Goal: Task Accomplishment & Management: Complete application form

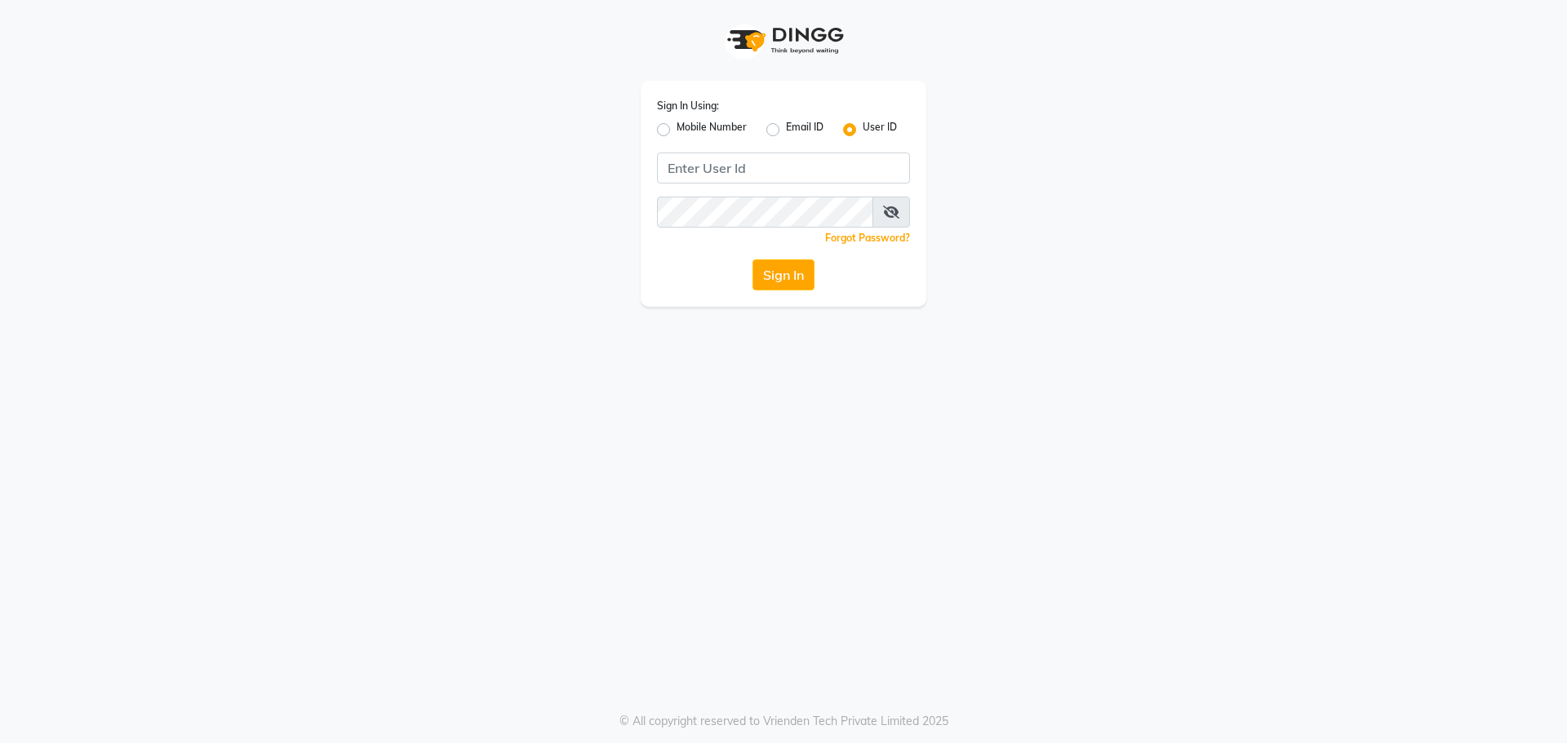
click at [676, 125] on label "Mobile Number" at bounding box center [711, 130] width 70 height 20
click at [676, 125] on input "Mobile Number" at bounding box center [681, 125] width 11 height 11
radio input "true"
radio input "false"
click at [741, 164] on input "Username" at bounding box center [811, 168] width 198 height 31
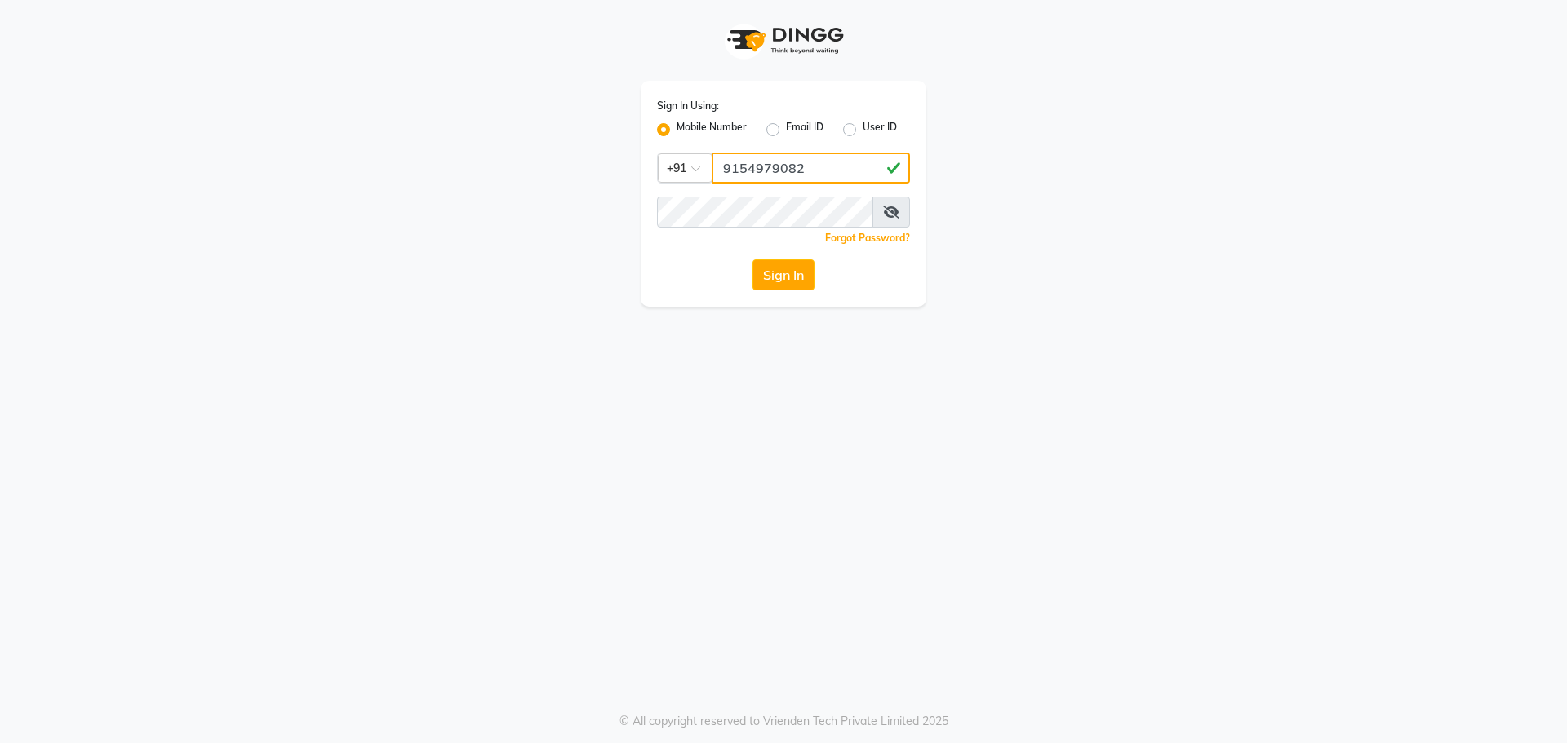
type input "9154979082"
click at [752, 259] on button "Sign In" at bounding box center [783, 274] width 62 height 31
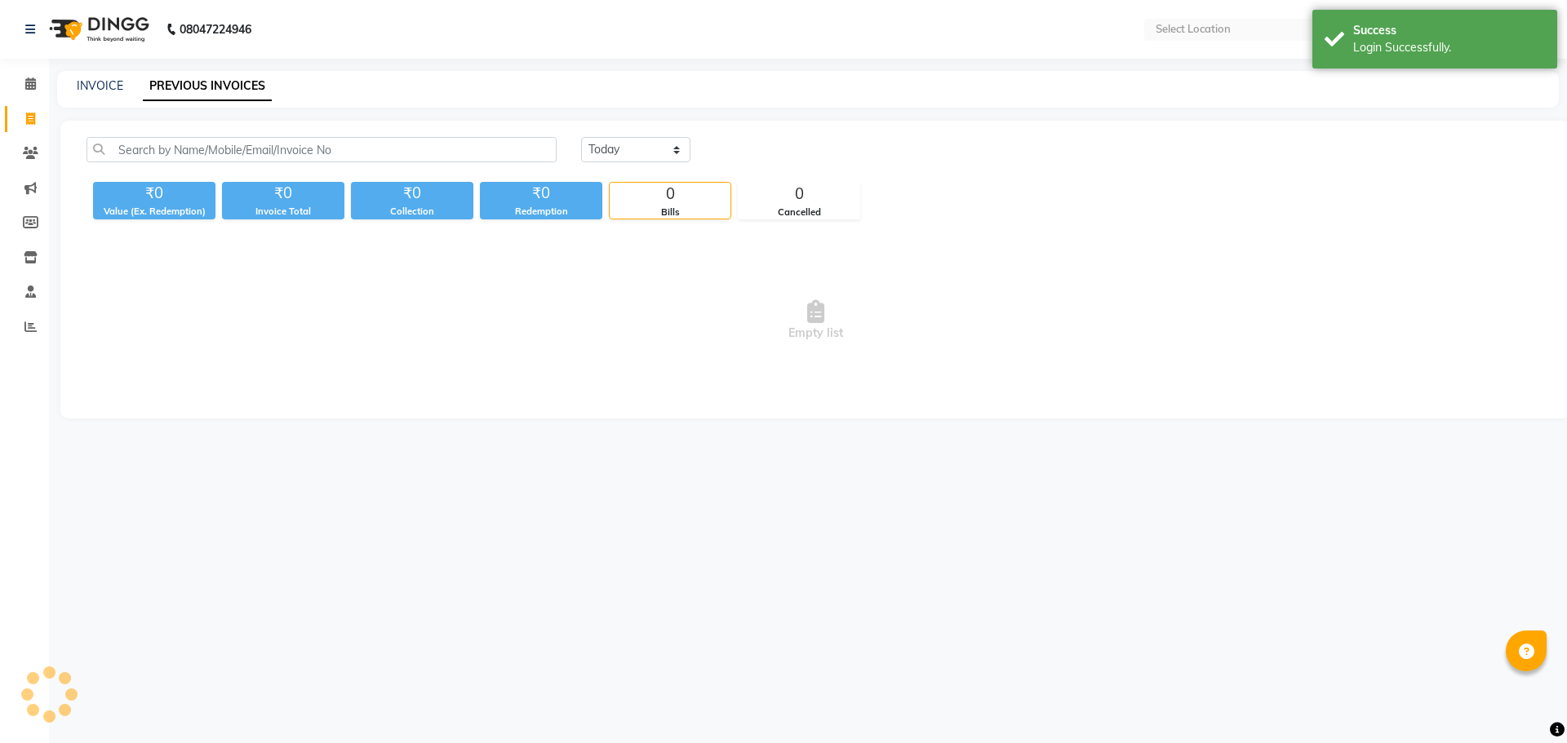
select select "en"
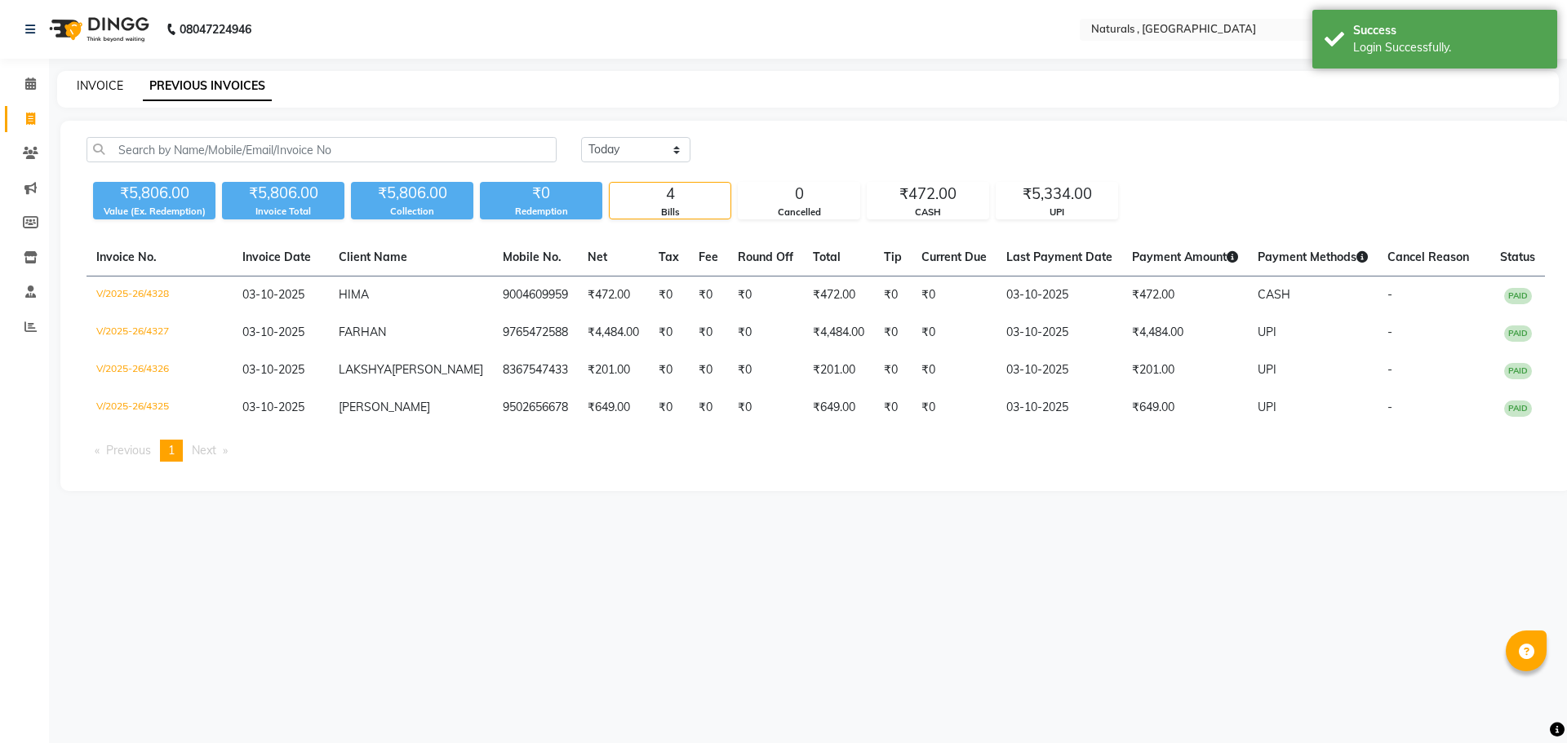
click at [98, 89] on link "INVOICE" at bounding box center [100, 85] width 47 height 15
select select "service"
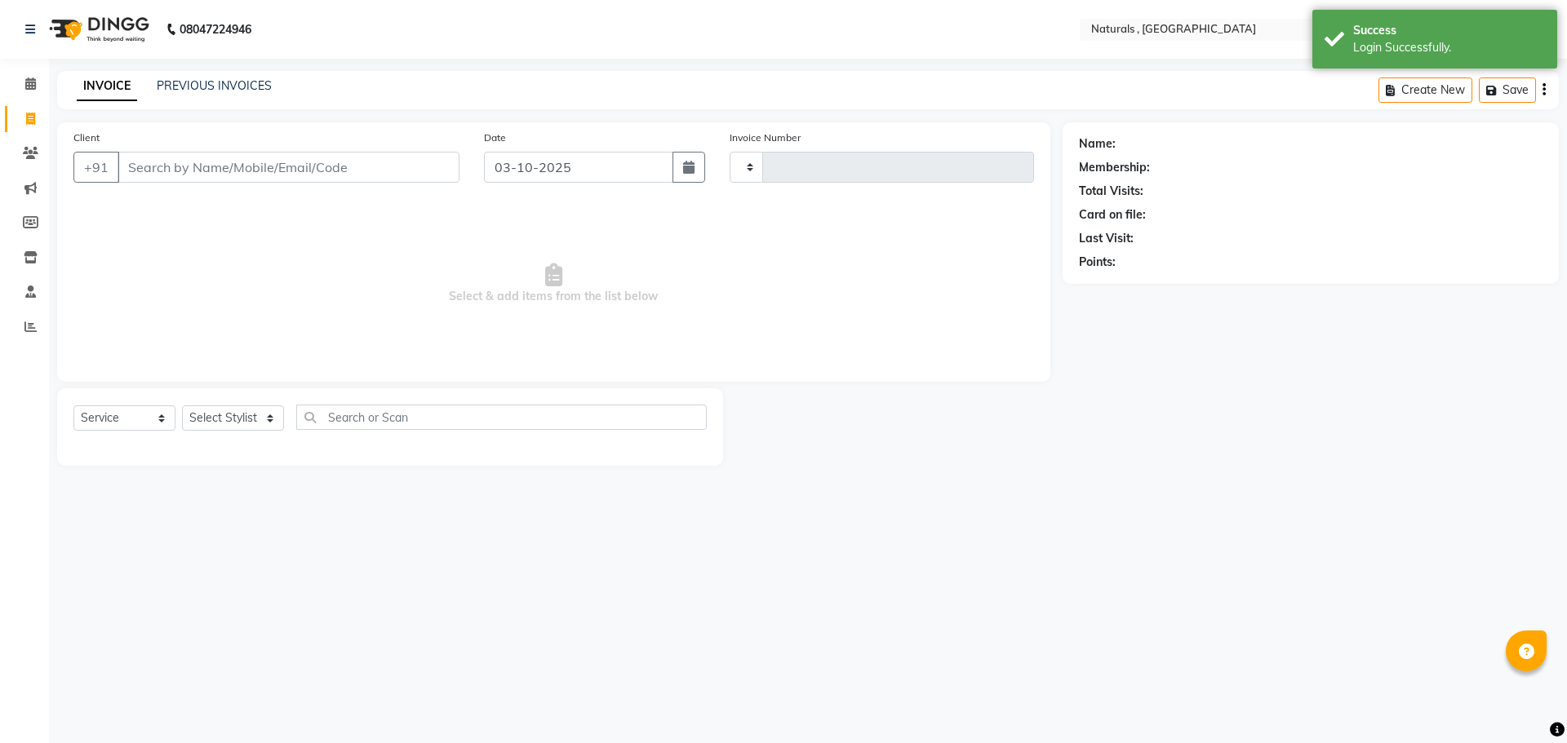
type input "4329"
select select "5818"
click at [180, 169] on input "Client" at bounding box center [289, 167] width 342 height 31
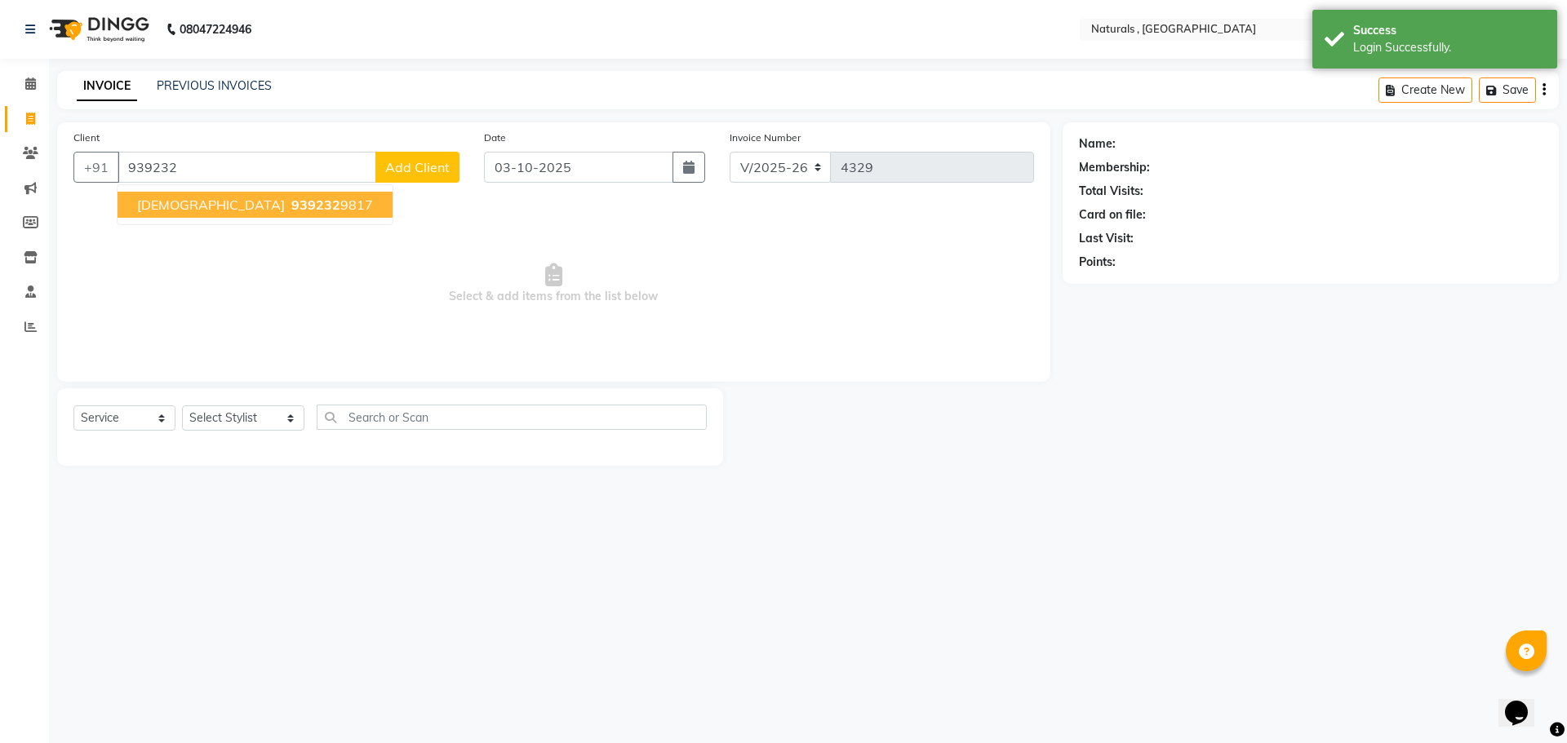
click at [288, 205] on ngb-highlight "939232 9817" at bounding box center [330, 205] width 85 height 16
type input "9392329817"
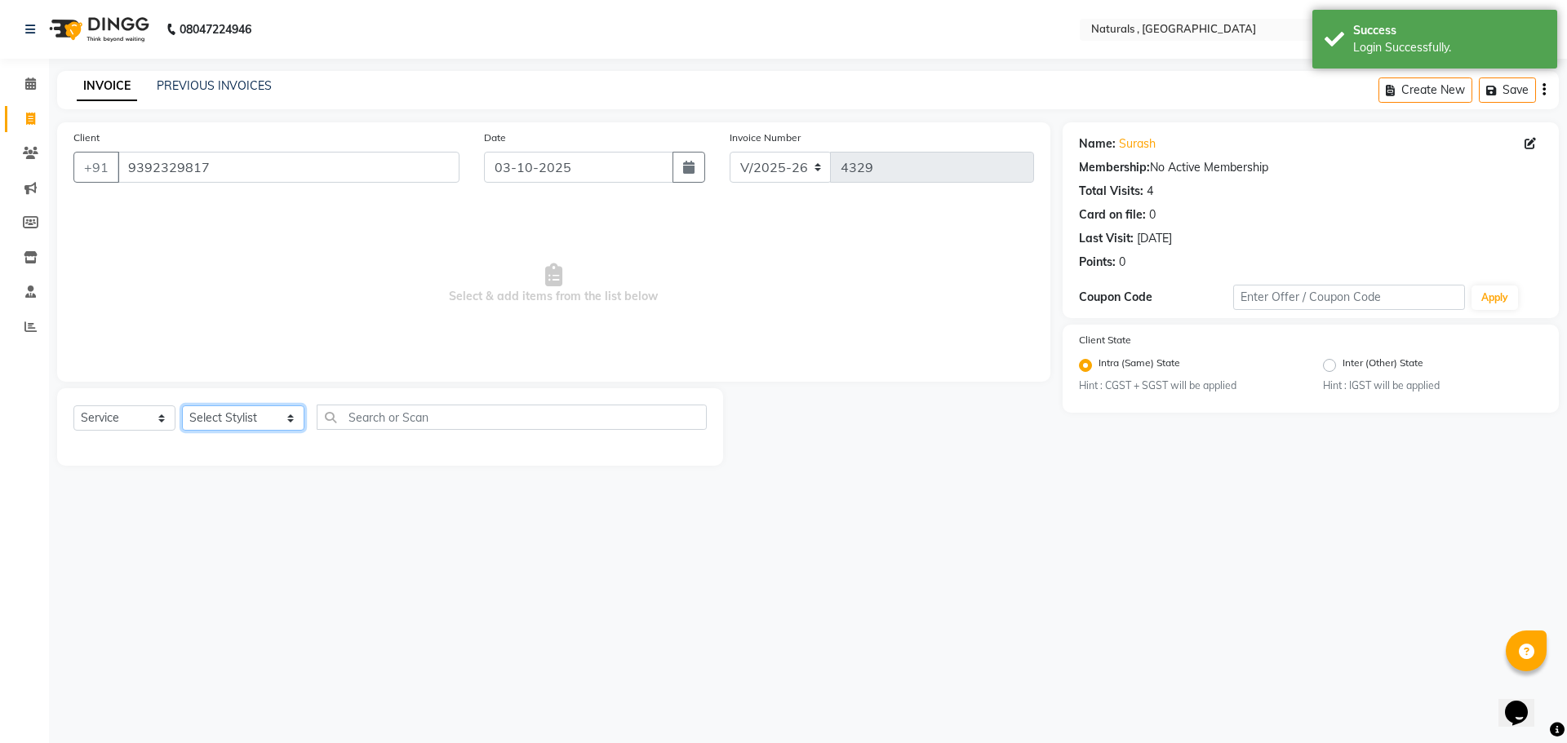
click at [233, 418] on select "Select Stylist ASFIYA (L-3) BHAGYA SHREE GM [PERSON_NAME] (L-2) [PERSON_NAME] (…" at bounding box center [243, 418] width 122 height 25
select select "78703"
click at [182, 406] on select "Select Stylist ASFIYA (L-3) BHAGYA SHREE GM [PERSON_NAME] (L-2) [PERSON_NAME] (…" at bounding box center [243, 418] width 122 height 25
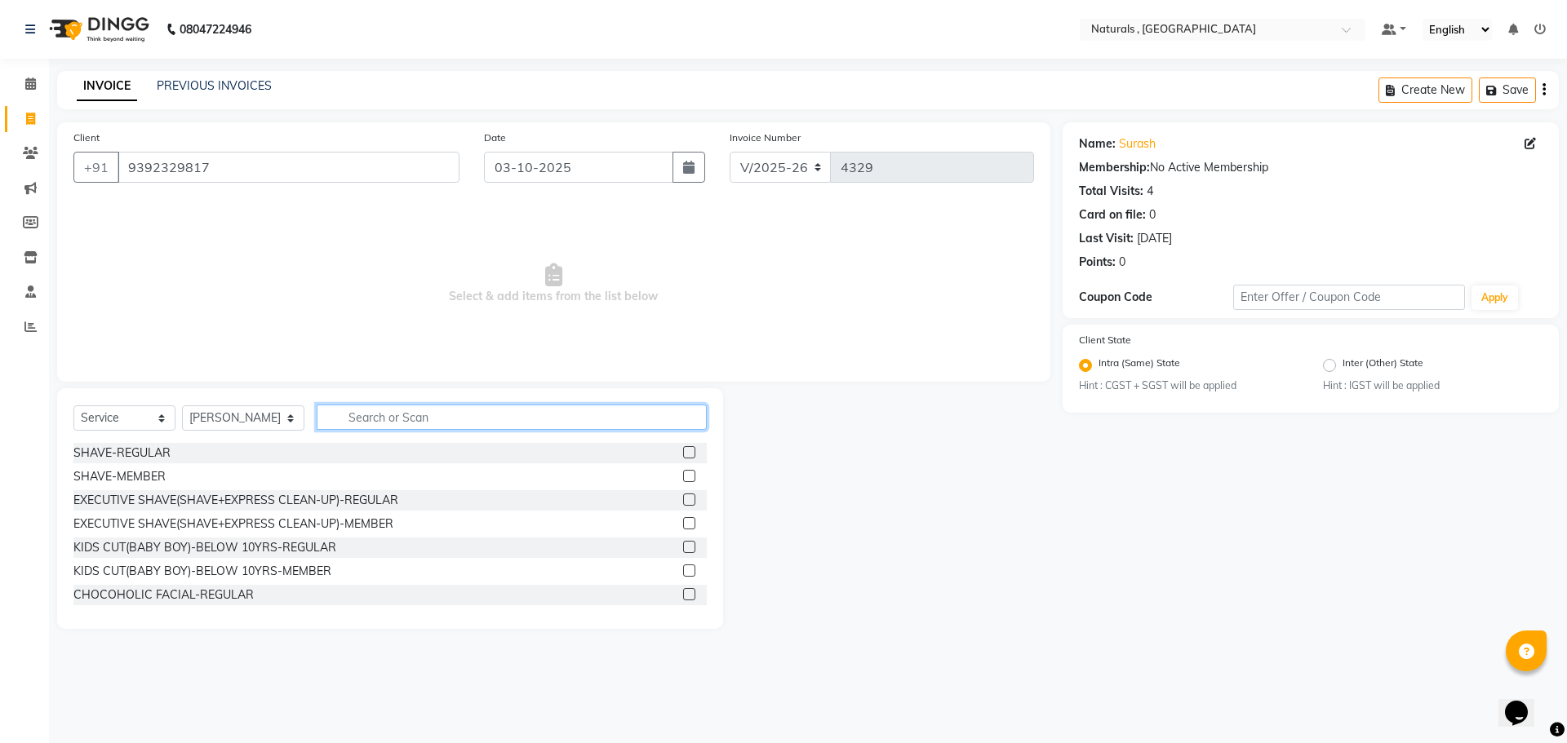
click at [363, 418] on input "text" at bounding box center [512, 417] width 391 height 25
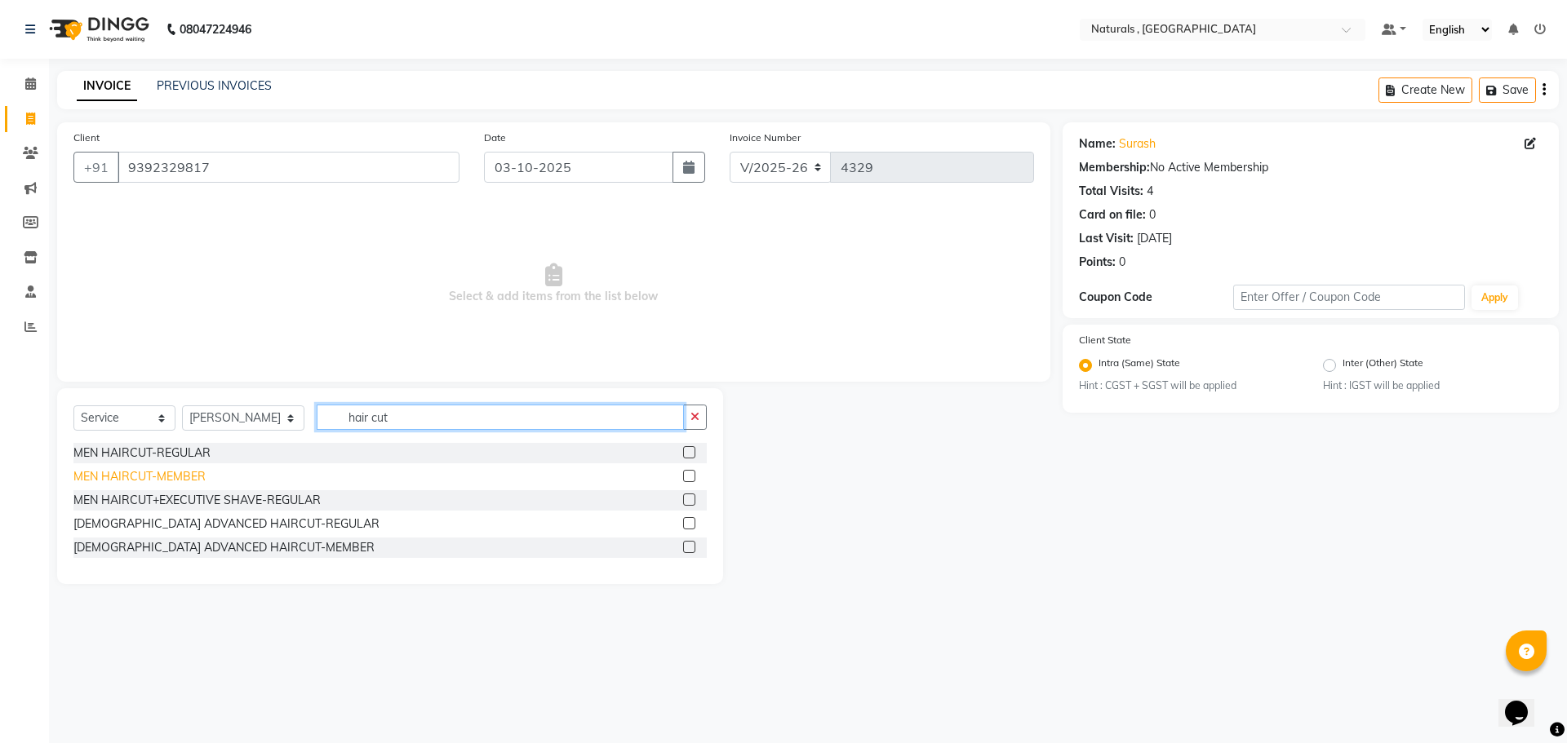
type input "hair cut"
click at [180, 478] on div "MEN HAIRCUT-MEMBER" at bounding box center [139, 476] width 132 height 17
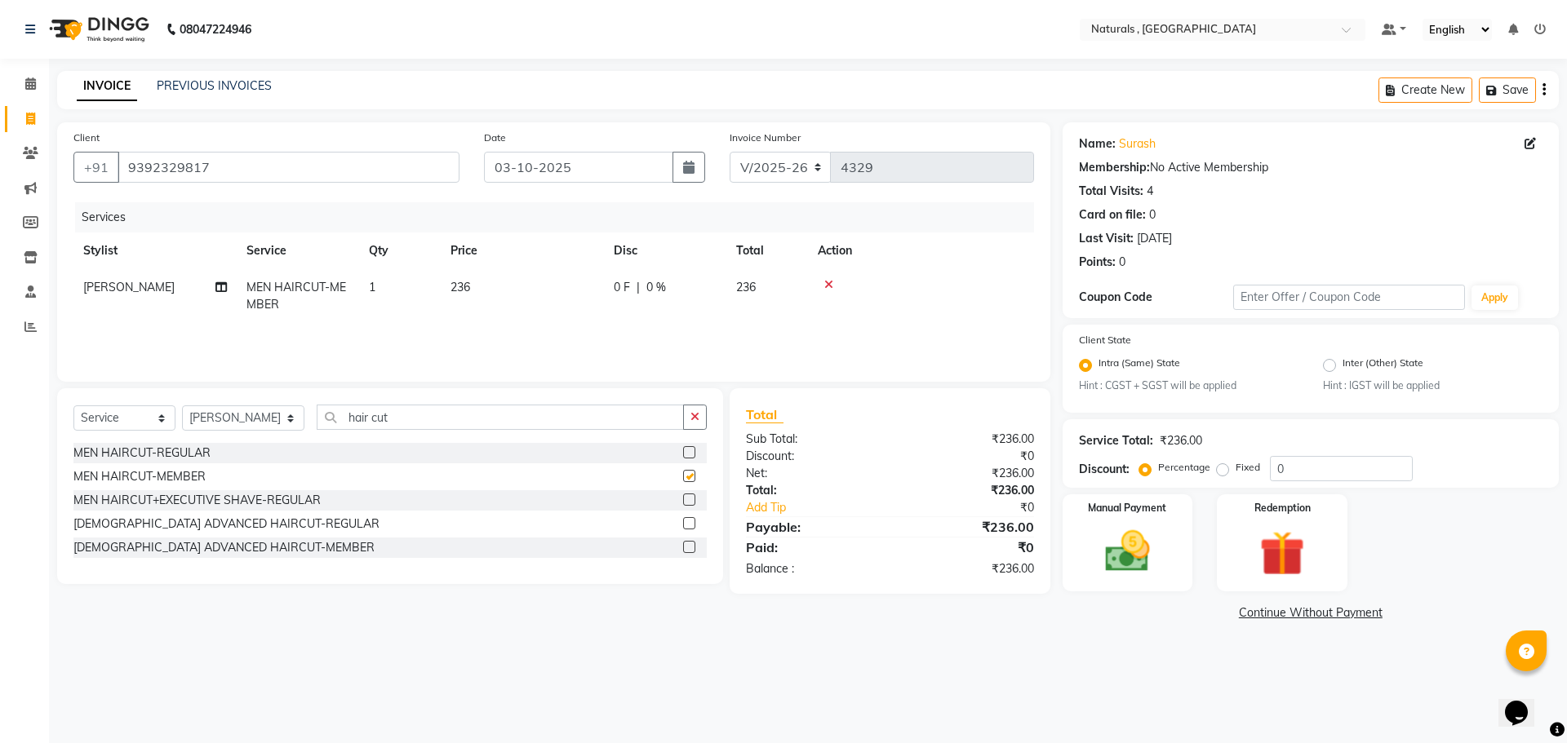
checkbox input "false"
click at [437, 412] on input "hair cut" at bounding box center [501, 417] width 368 height 25
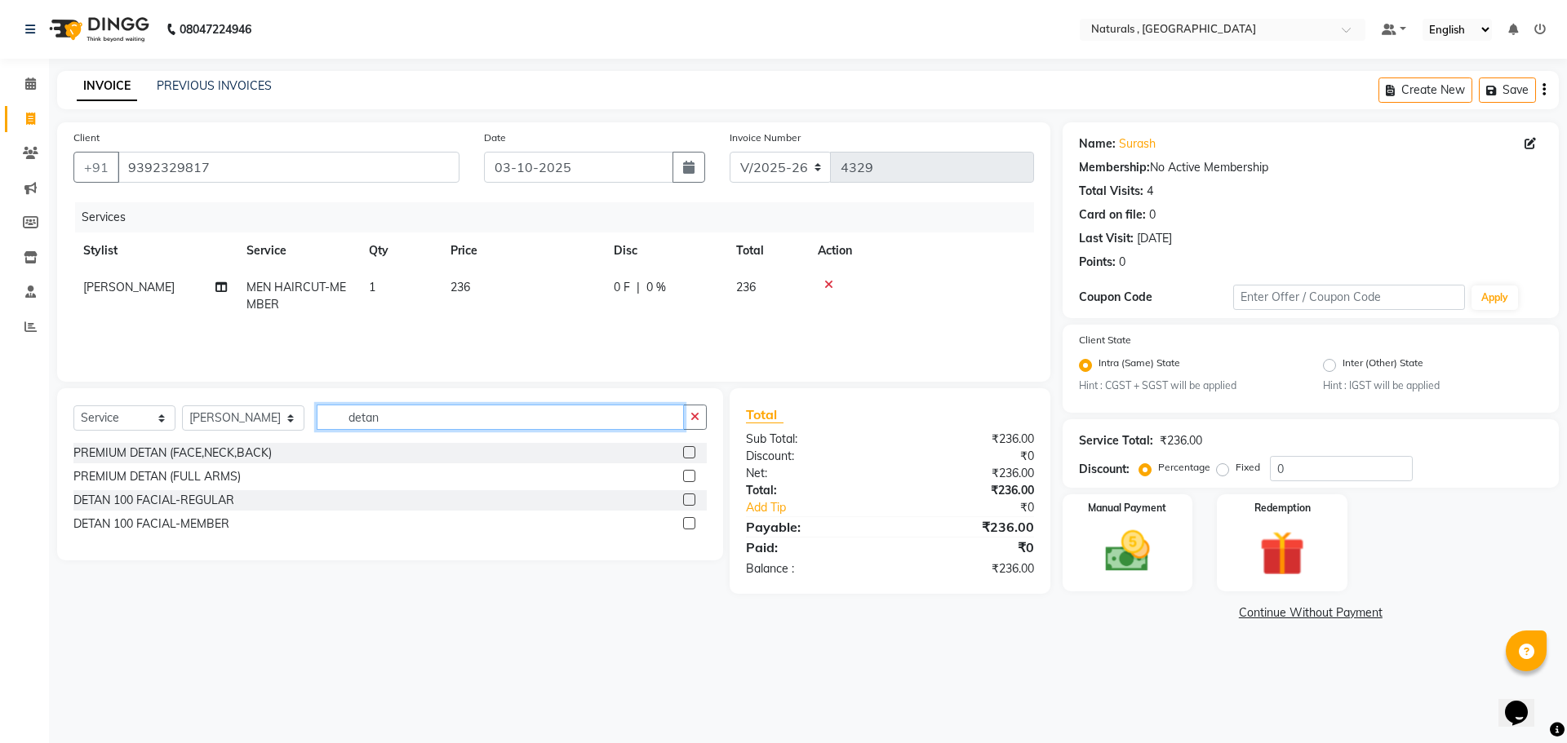
click at [432, 413] on input "detan" at bounding box center [501, 417] width 368 height 25
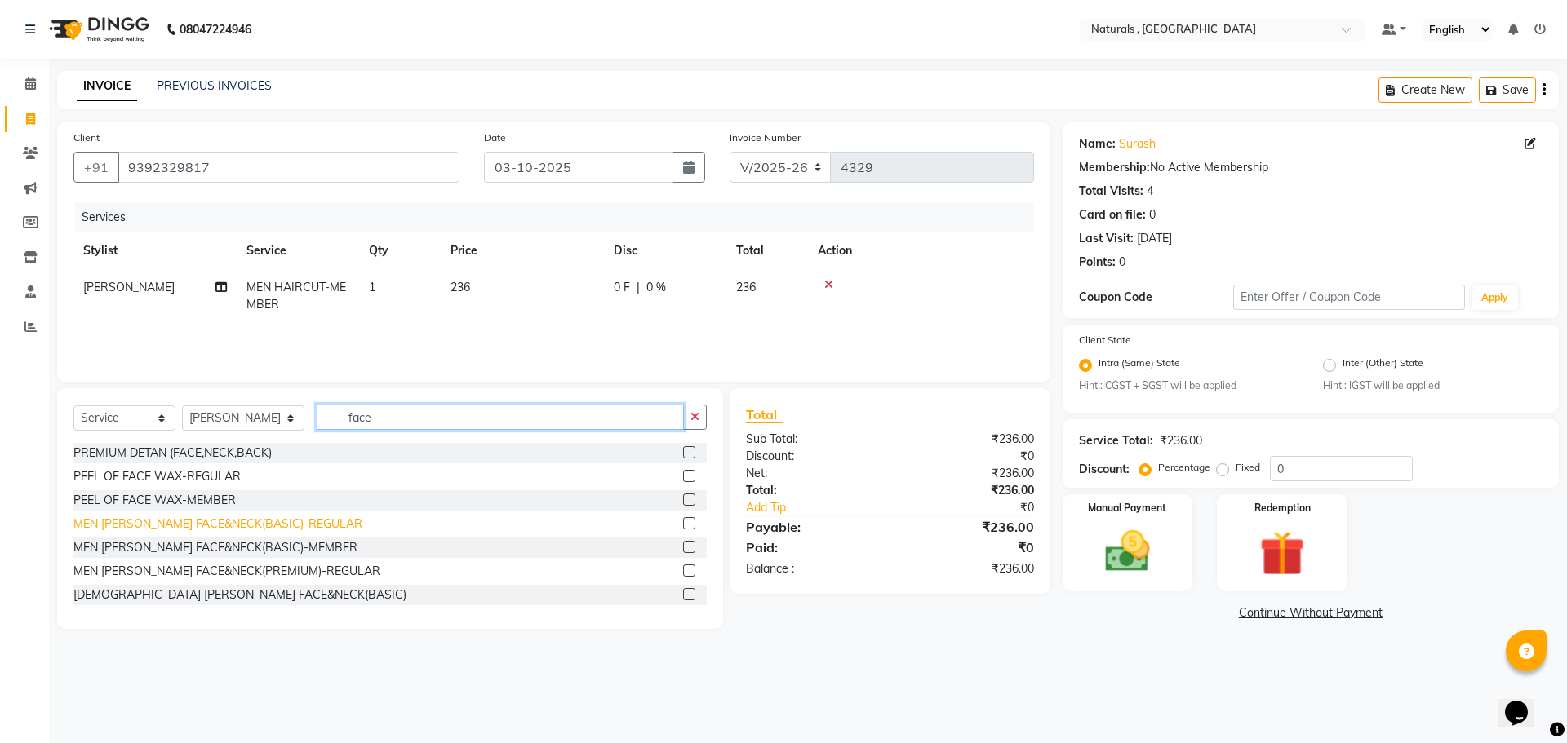
type input "face"
click at [143, 524] on div "MEN [PERSON_NAME] FACE&NECK(BASIC)-REGULAR" at bounding box center [217, 524] width 289 height 17
checkbox input "false"
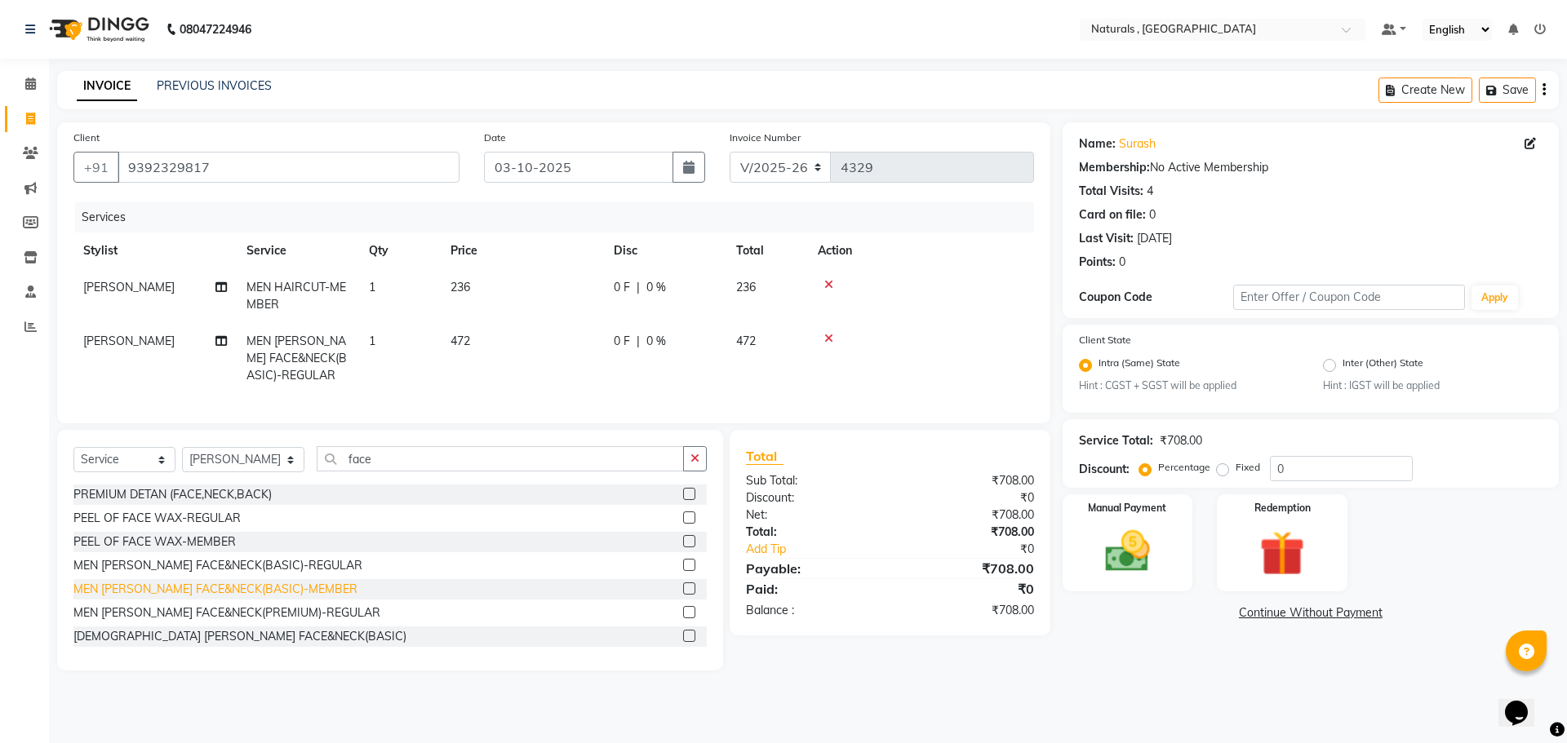
click at [283, 598] on div "MEN [PERSON_NAME] FACE&NECK(BASIC)-MEMBER" at bounding box center [215, 589] width 284 height 17
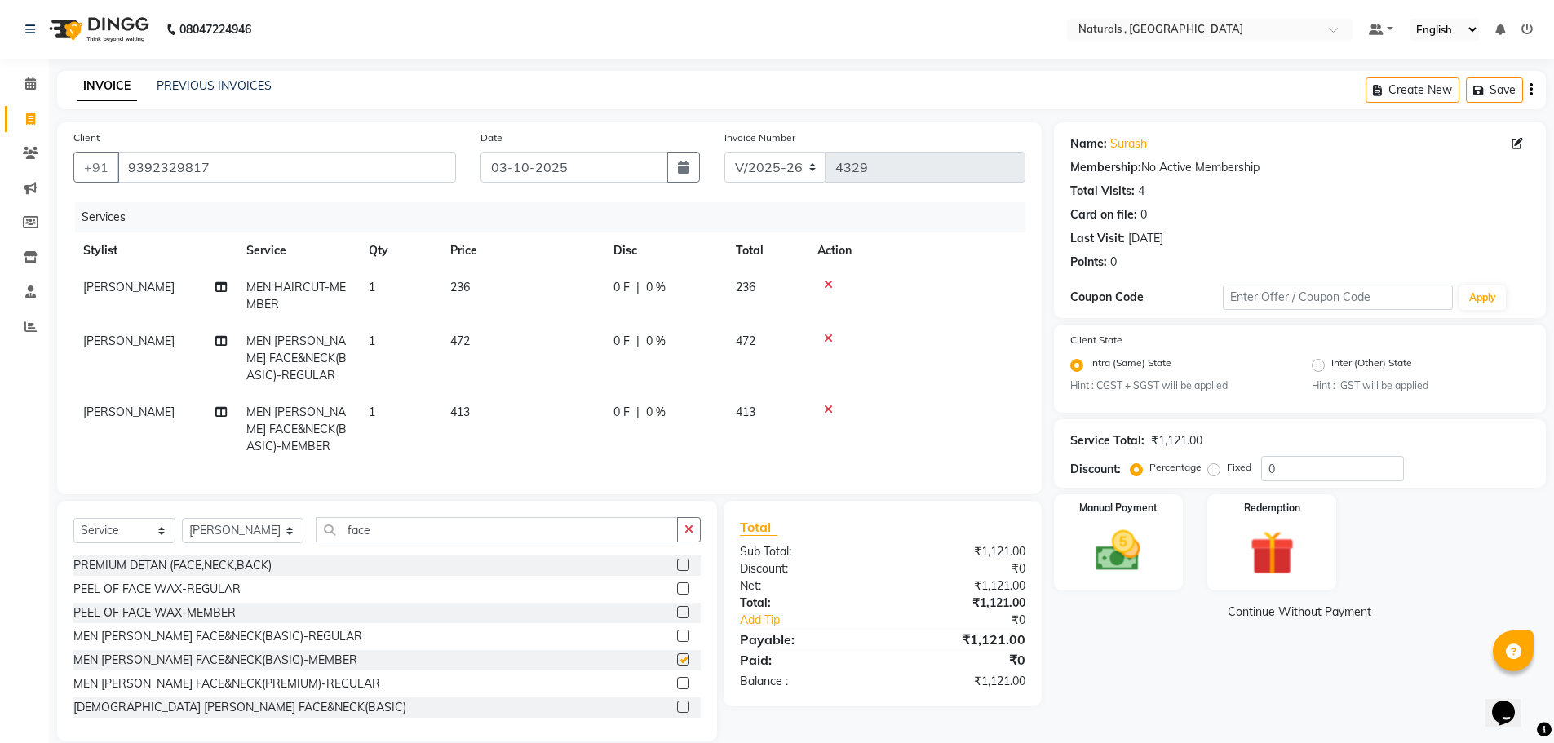
checkbox input "false"
click at [831, 335] on icon at bounding box center [828, 338] width 9 height 11
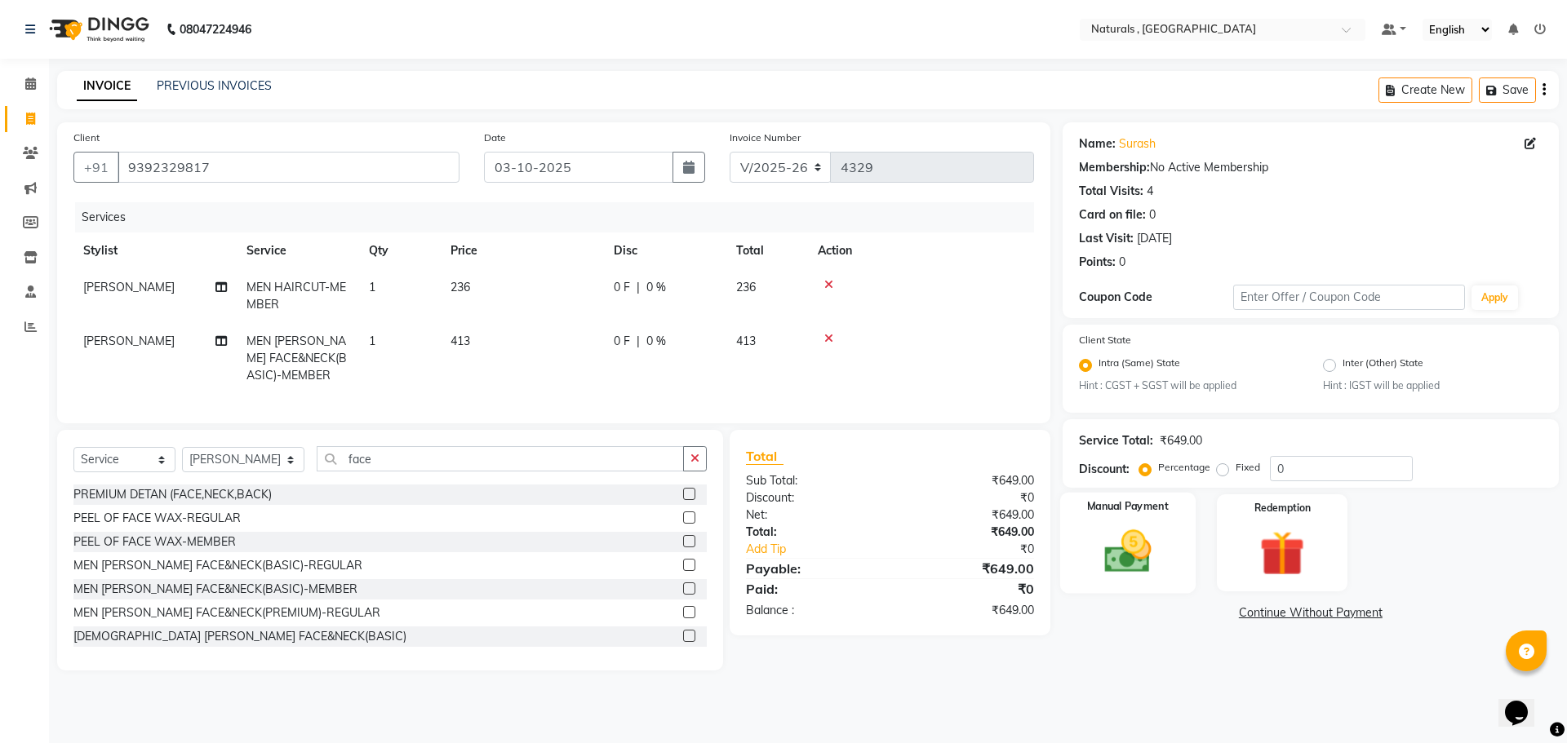
click at [1101, 567] on img at bounding box center [1127, 552] width 76 height 54
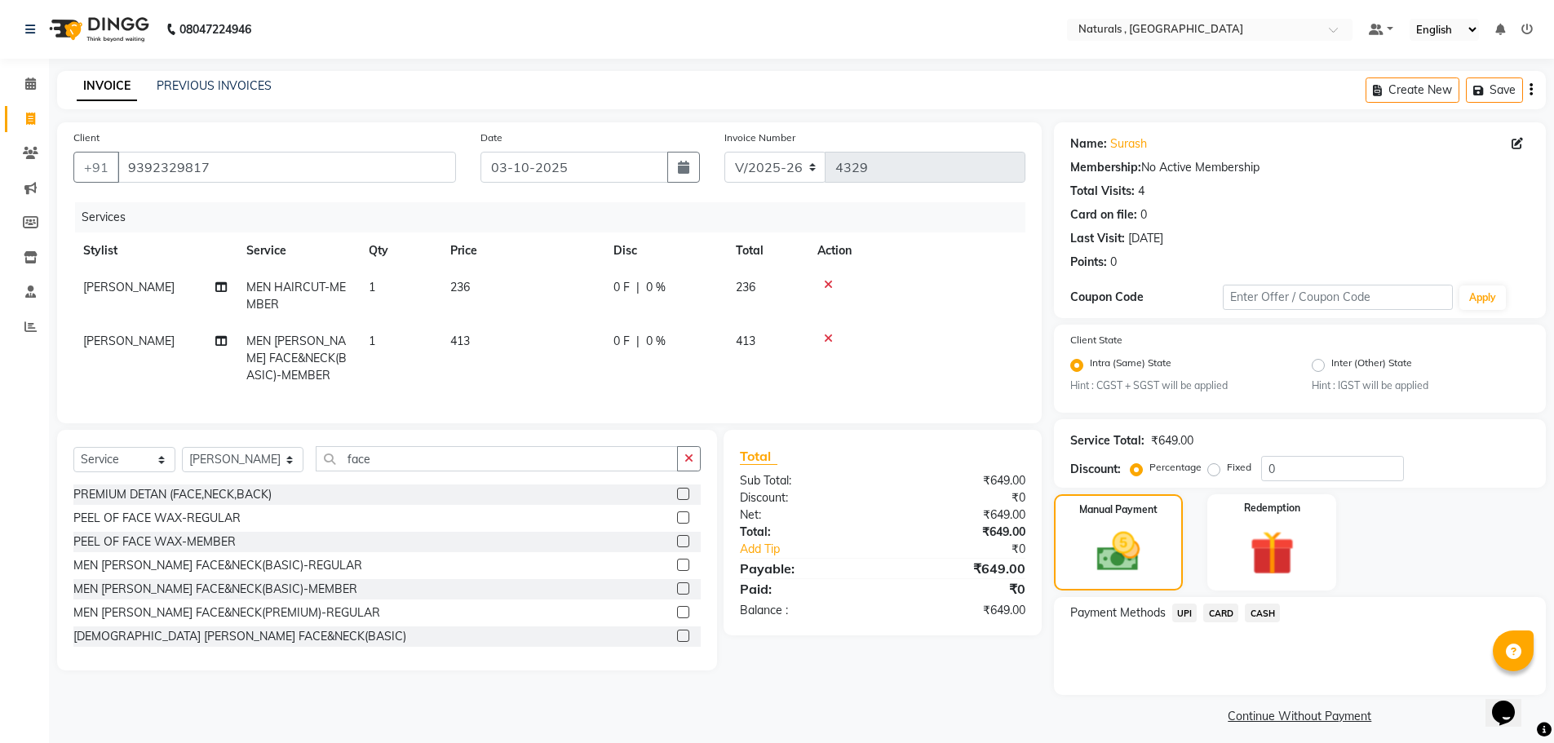
click at [1224, 611] on span "CARD" at bounding box center [1221, 613] width 35 height 19
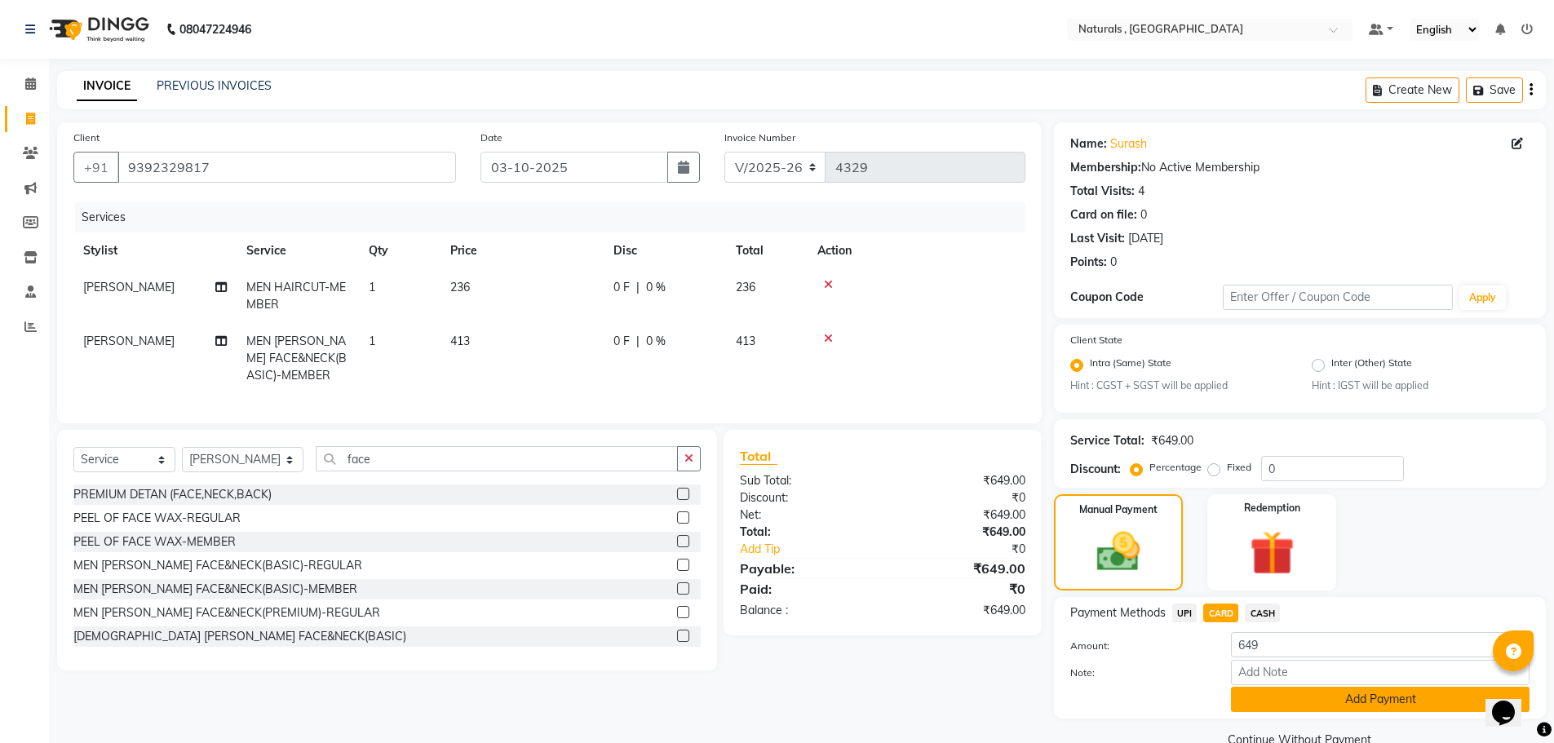
click at [1273, 703] on button "Add Payment" at bounding box center [1380, 699] width 299 height 25
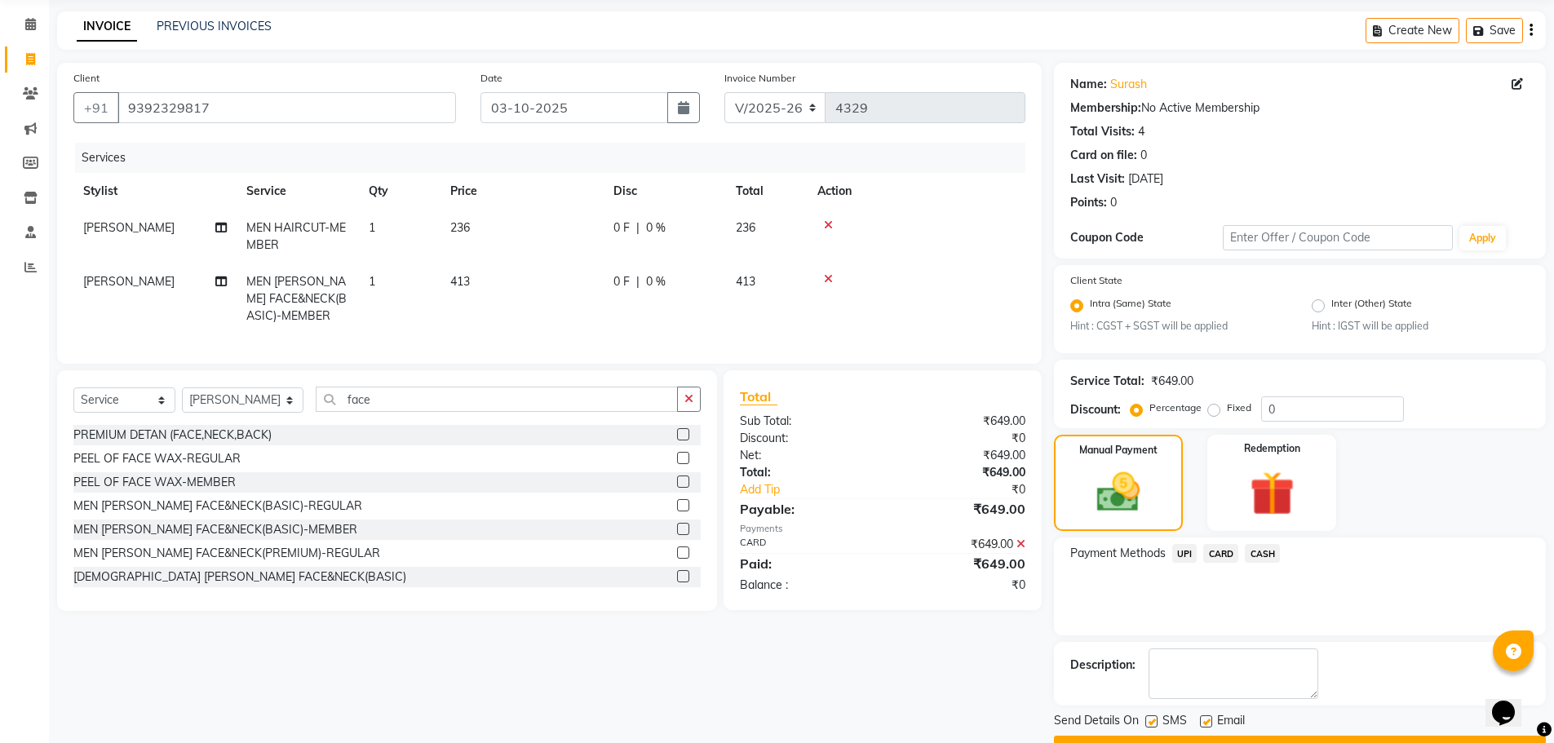
scroll to position [102, 0]
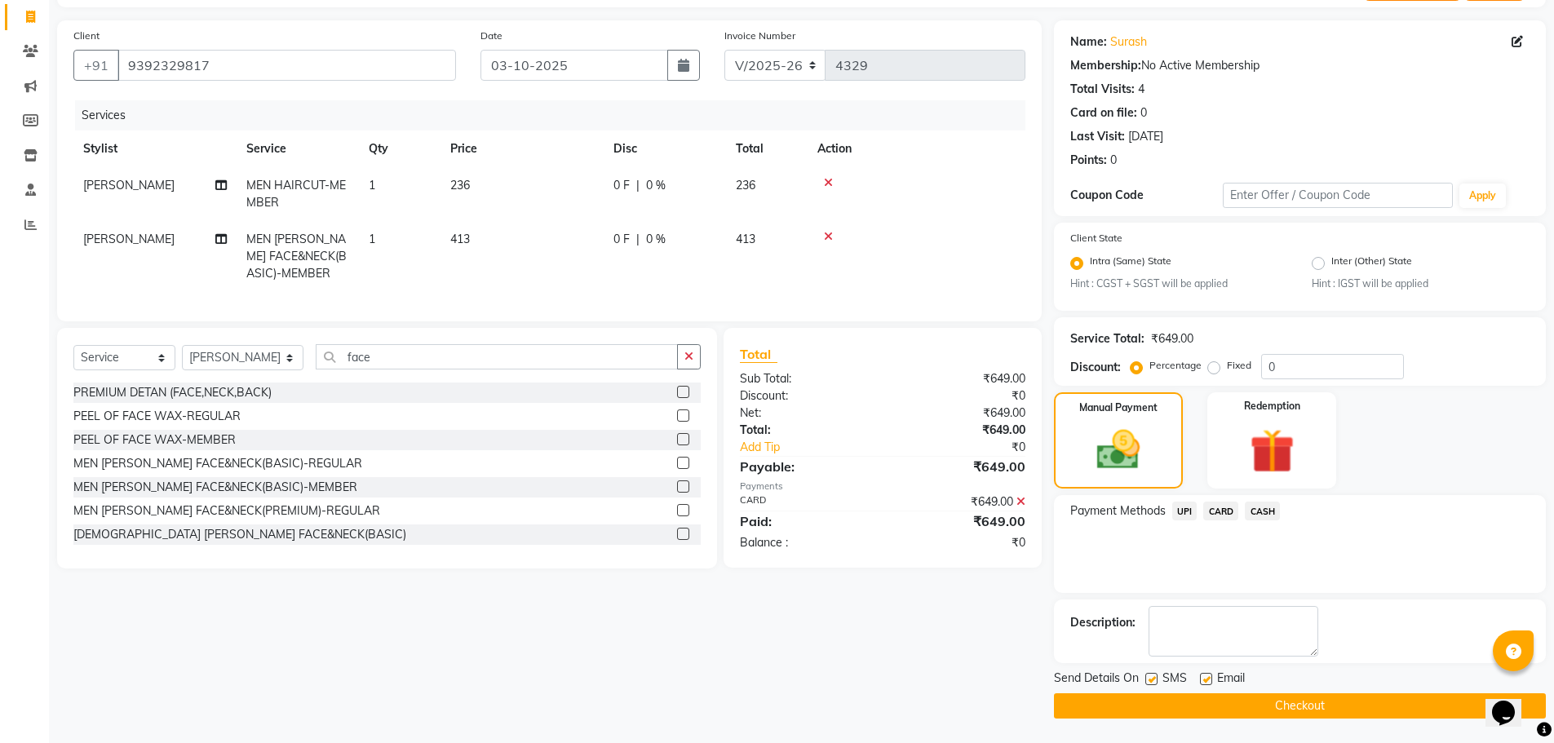
click at [1273, 703] on button "Checkout" at bounding box center [1300, 706] width 492 height 25
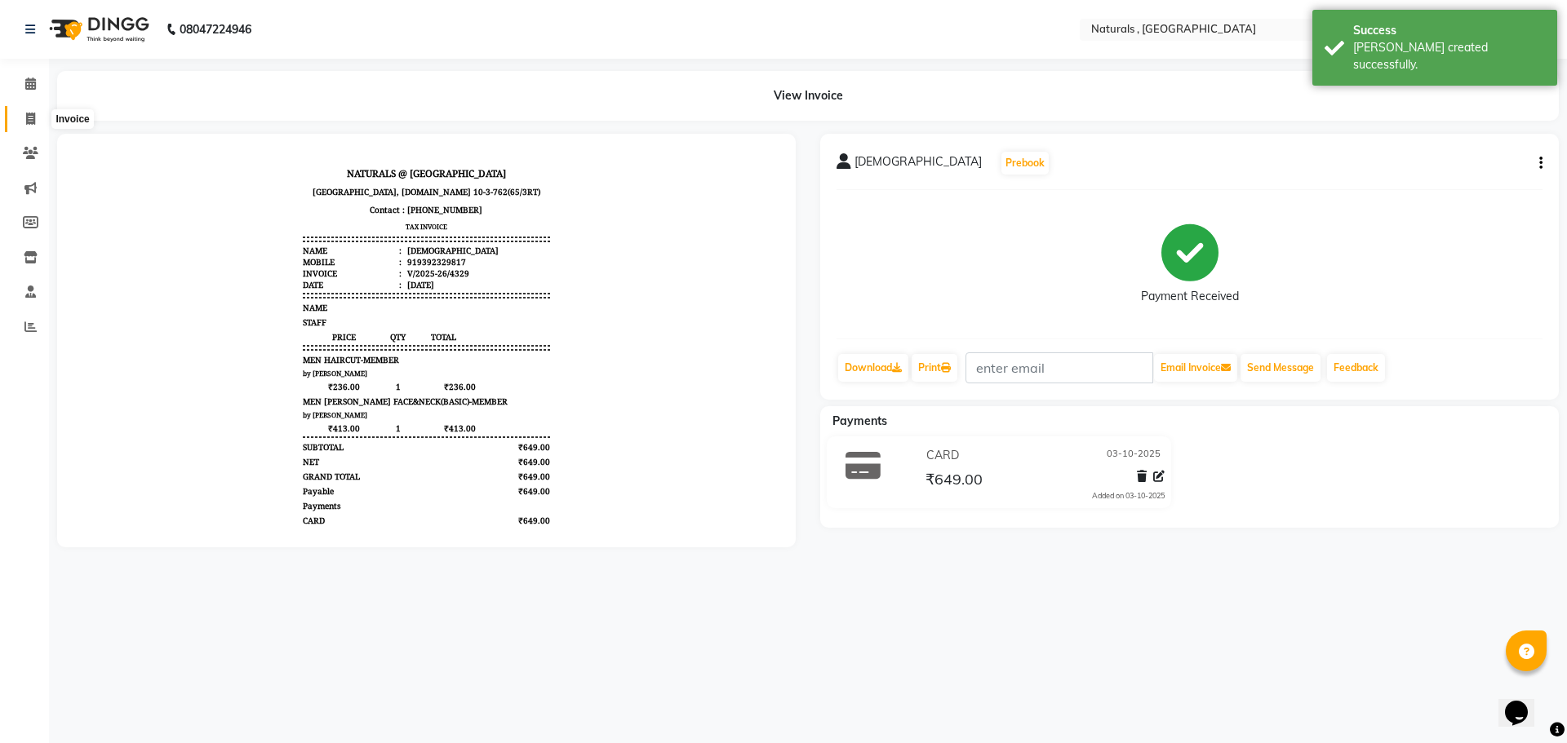
click at [23, 118] on span at bounding box center [30, 119] width 29 height 19
select select "service"
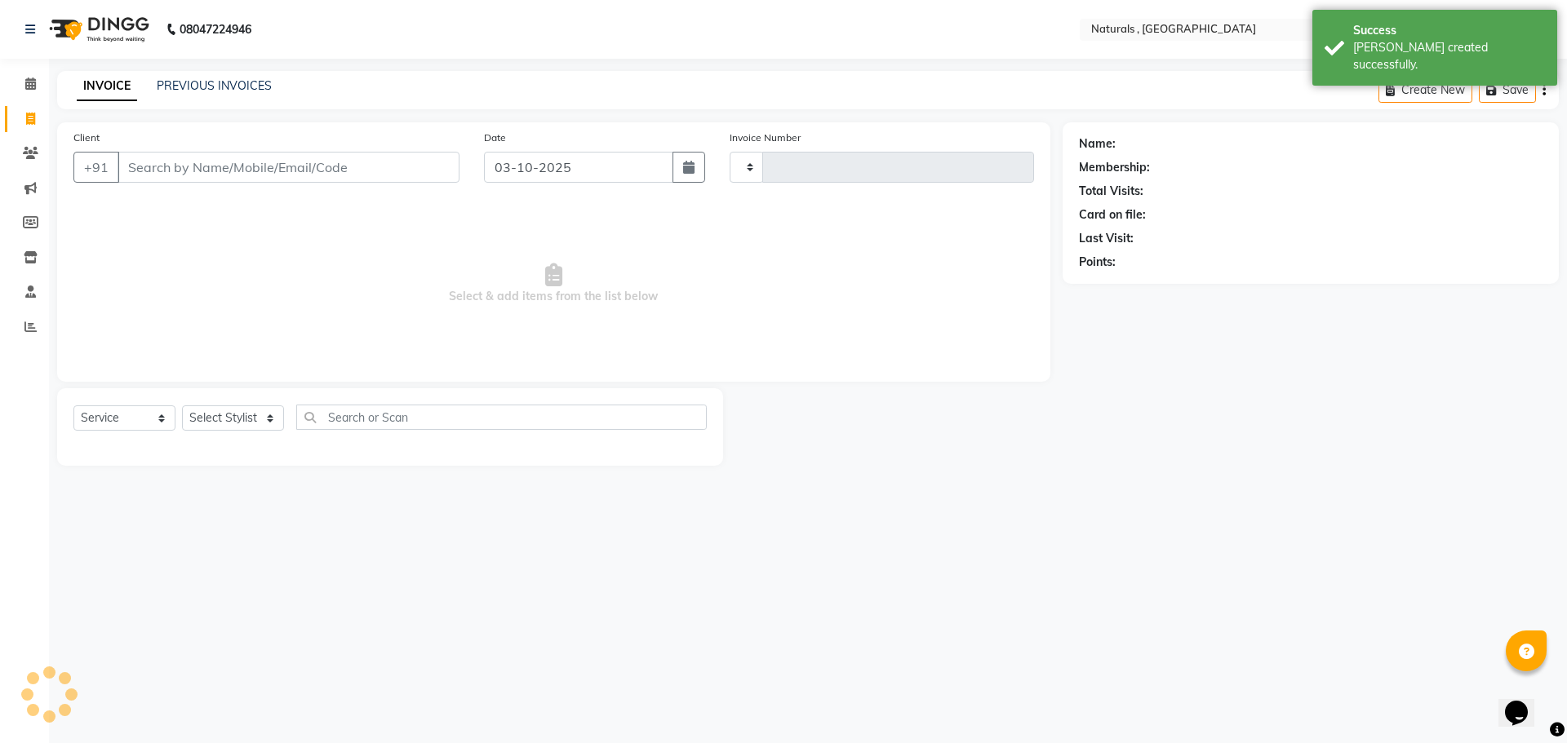
type input "4330"
select select "5818"
click at [196, 88] on link "PREVIOUS INVOICES" at bounding box center [214, 85] width 115 height 15
